Goal: Task Accomplishment & Management: Manage account settings

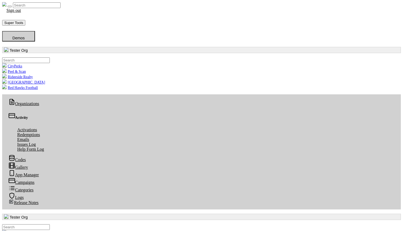
scroll to position [18, 0]
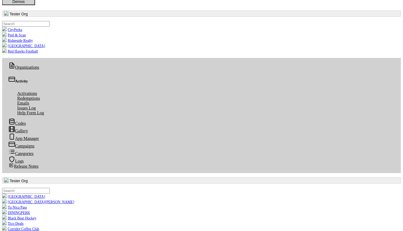
scroll to position [74, 0]
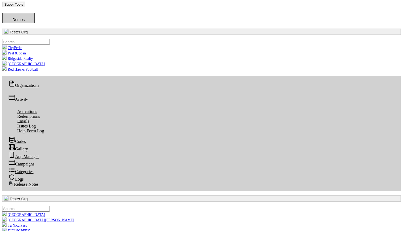
drag, startPoint x: 300, startPoint y: 16, endPoint x: 305, endPoint y: 20, distance: 6.7
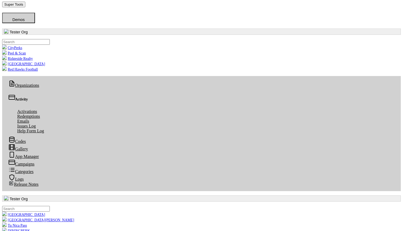
drag, startPoint x: 305, startPoint y: 20, endPoint x: 304, endPoint y: 17, distance: 3.3
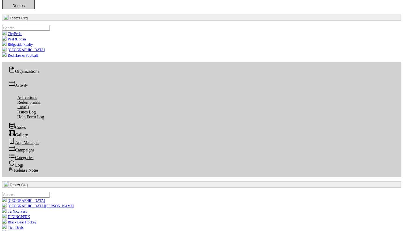
scroll to position [33, 0]
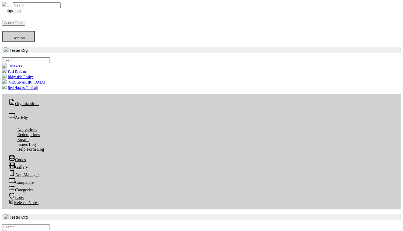
click at [35, 25] on link "Request Form" at bounding box center [23, 22] width 24 height 5
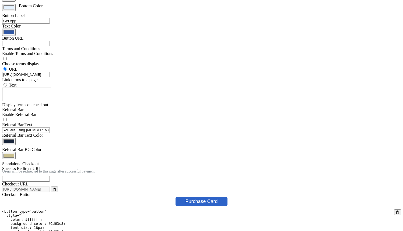
scroll to position [590, 0]
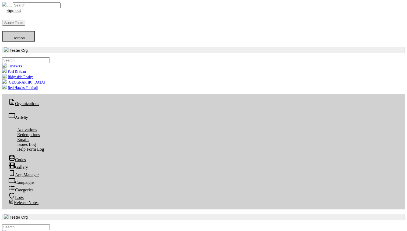
click at [42, 15] on link "Edit Signup Form" at bounding box center [26, 13] width 31 height 5
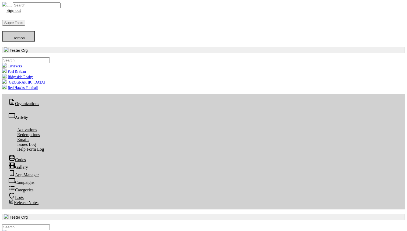
click at [44, 20] on link "View Signup Form" at bounding box center [27, 18] width 33 height 5
click at [38, 25] on link "Campaign Page" at bounding box center [24, 22] width 27 height 5
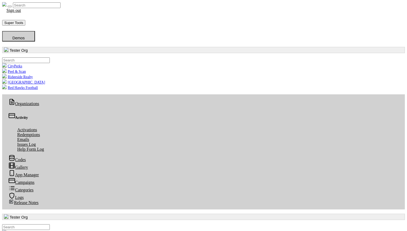
click at [42, 15] on link "Edit Signup Form" at bounding box center [26, 13] width 31 height 5
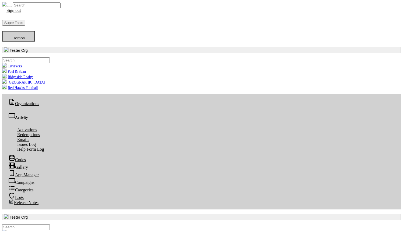
drag, startPoint x: 113, startPoint y: 45, endPoint x: 96, endPoint y: 45, distance: 16.7
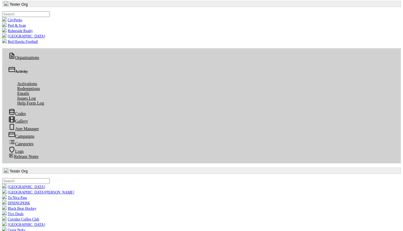
scroll to position [43, 0]
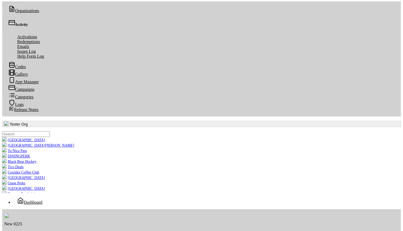
scroll to position [97, 0]
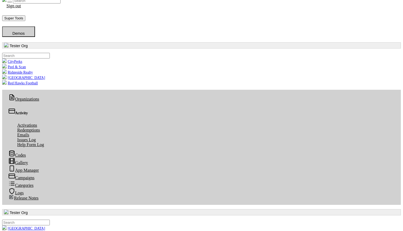
scroll to position [6, 0]
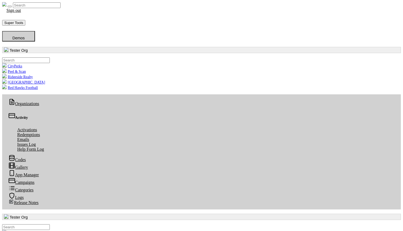
scroll to position [6, 0]
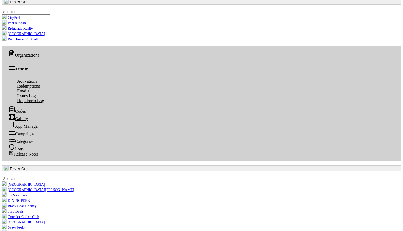
scroll to position [48, 0]
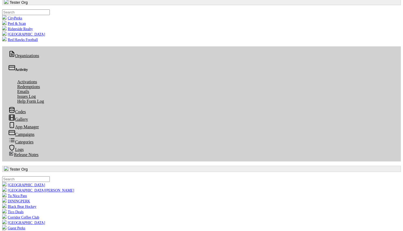
drag, startPoint x: 206, startPoint y: 106, endPoint x: 211, endPoint y: 105, distance: 5.8
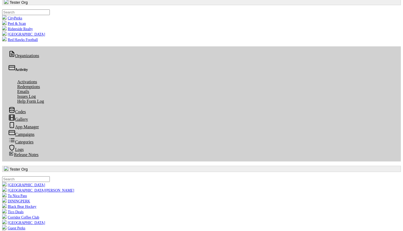
drag, startPoint x: 254, startPoint y: 110, endPoint x: 263, endPoint y: 108, distance: 9.7
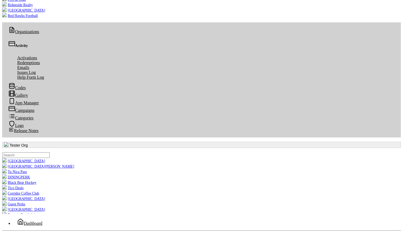
scroll to position [97, 0]
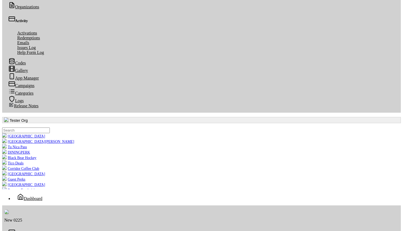
click at [23, 229] on div "Activity" at bounding box center [202, 233] width 386 height 8
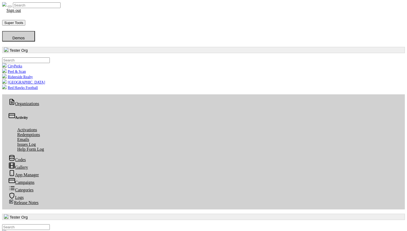
click at [42, 15] on link "Edit Signup Form" at bounding box center [26, 13] width 31 height 5
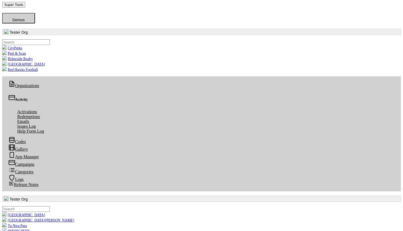
scroll to position [18, 0]
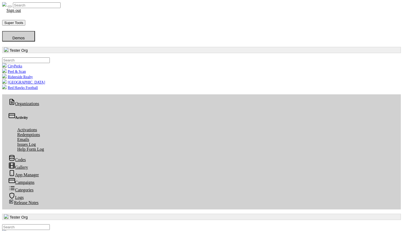
scroll to position [18, 0]
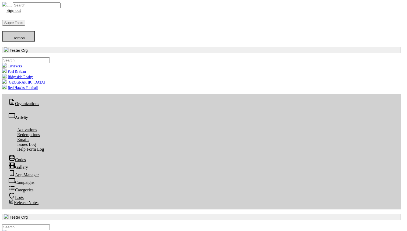
radio input "true"
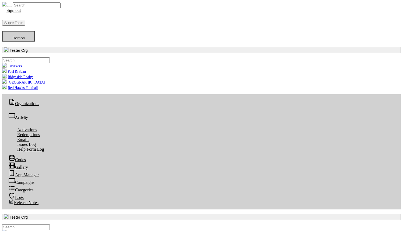
radio input "true"
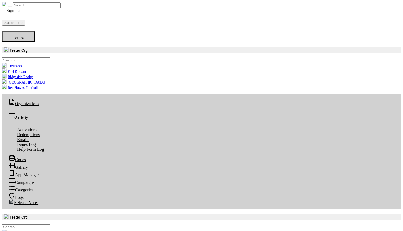
scroll to position [18, 0]
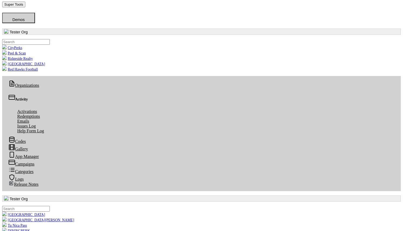
radio input "true"
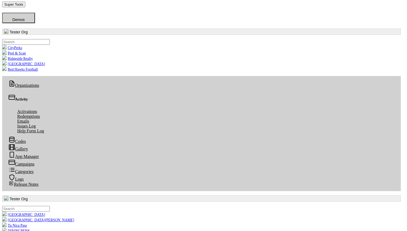
radio input "true"
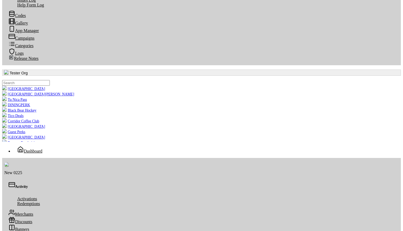
scroll to position [103, 0]
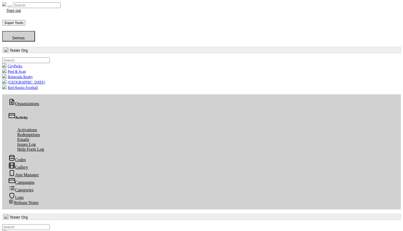
drag, startPoint x: 99, startPoint y: 48, endPoint x: 167, endPoint y: 47, distance: 67.6
drag, startPoint x: 167, startPoint y: 47, endPoint x: 256, endPoint y: 77, distance: 94.7
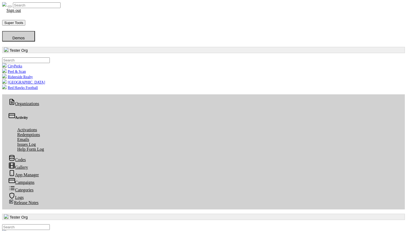
click at [42, 15] on link "Edit Signup Form" at bounding box center [26, 13] width 31 height 5
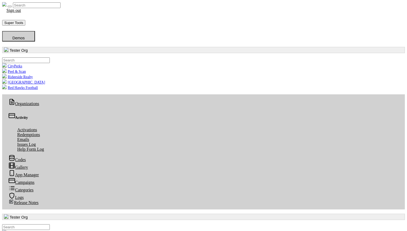
scroll to position [62, 206]
click at [44, 20] on link "View Signup Form" at bounding box center [27, 18] width 33 height 5
